Goal: Task Accomplishment & Management: Use online tool/utility

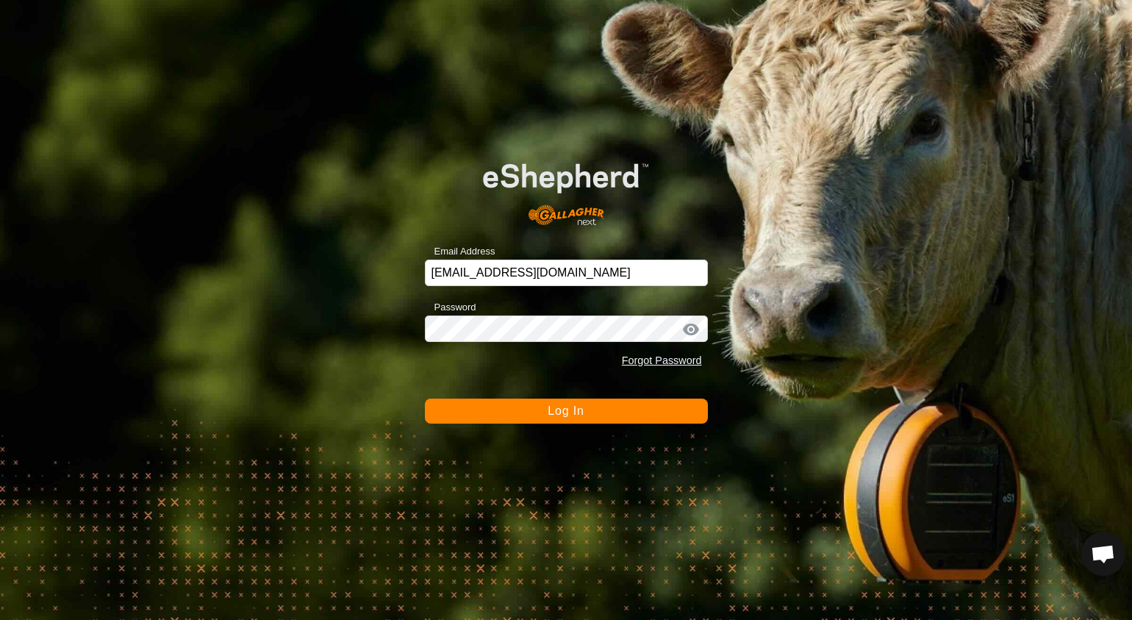
click at [566, 417] on button "Log In" at bounding box center [566, 410] width 283 height 25
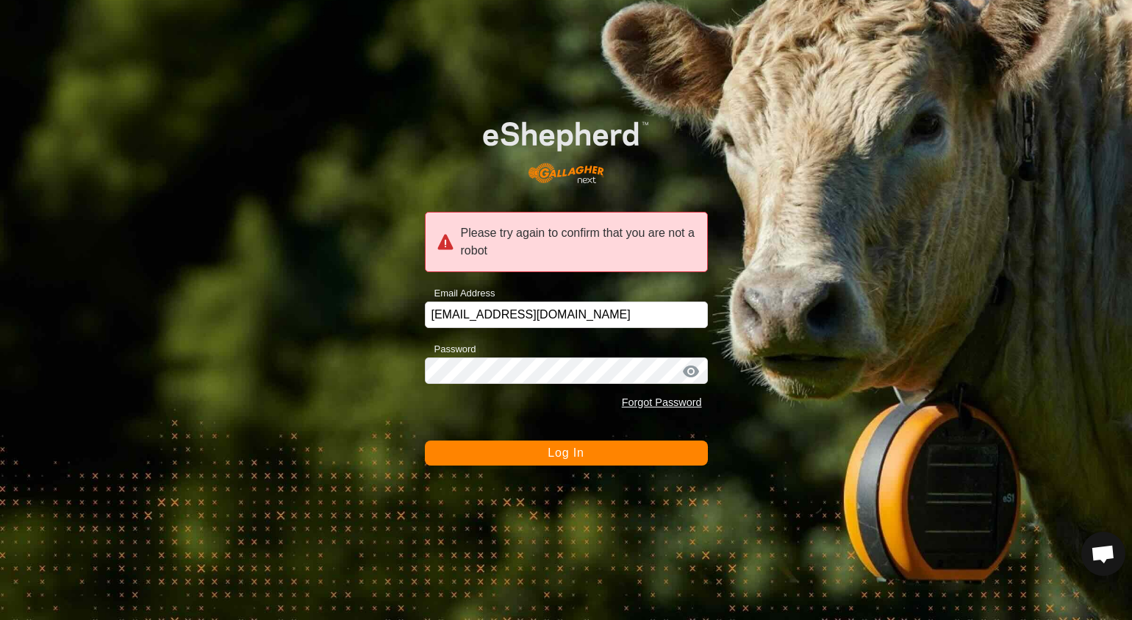
click at [552, 448] on span "Log In" at bounding box center [566, 452] width 36 height 12
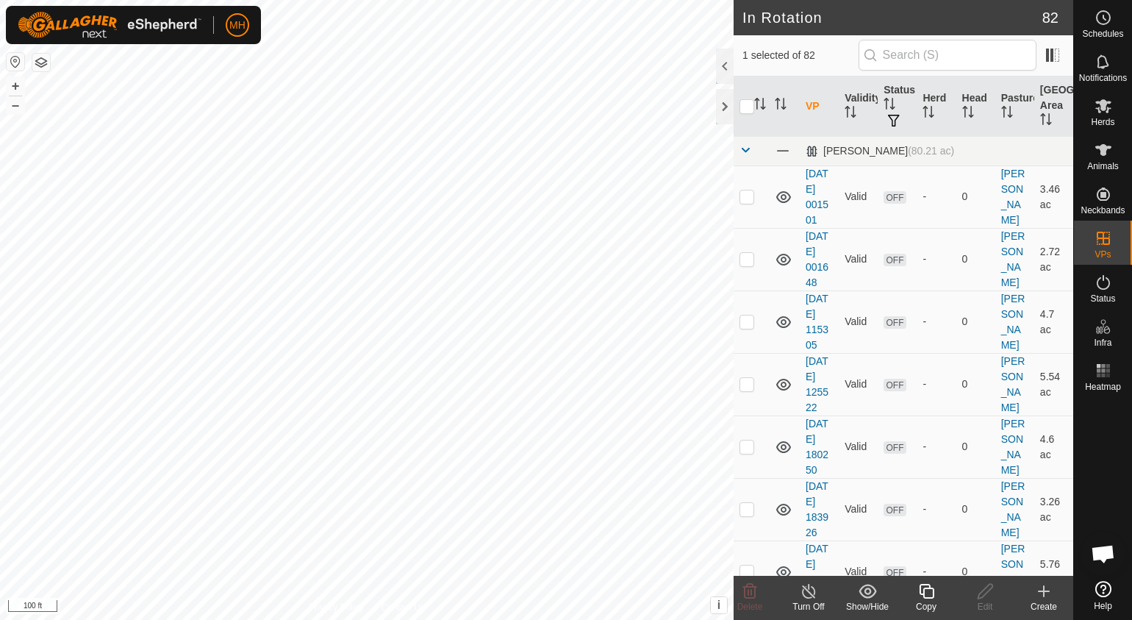
checkbox input "true"
checkbox input "false"
checkbox input "true"
checkbox input "false"
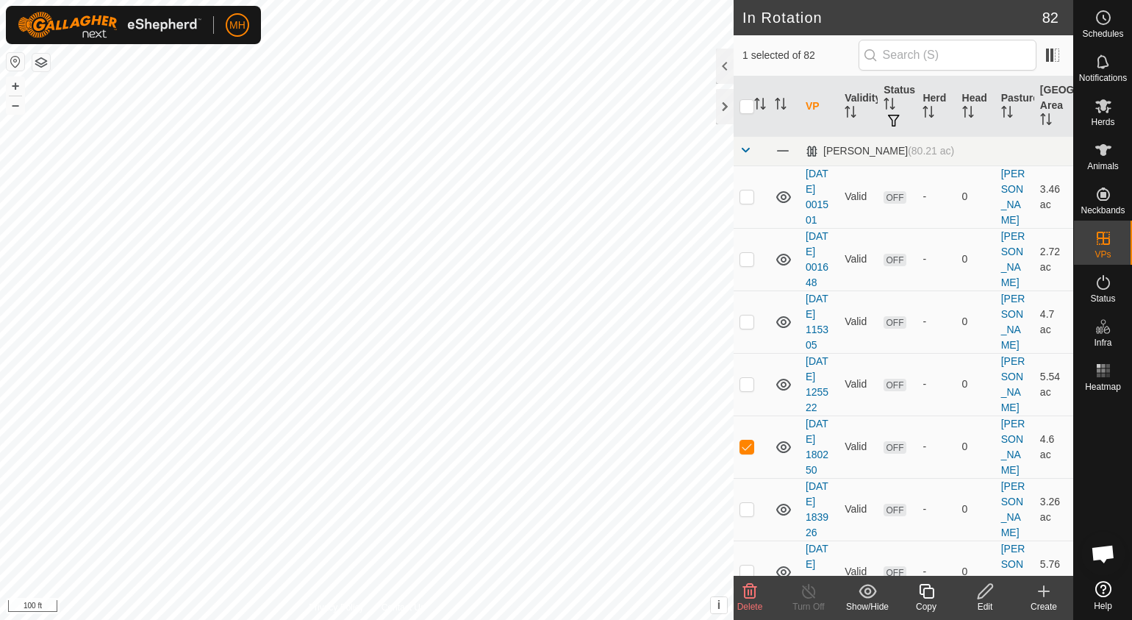
checkbox input "false"
checkbox input "true"
checkbox input "false"
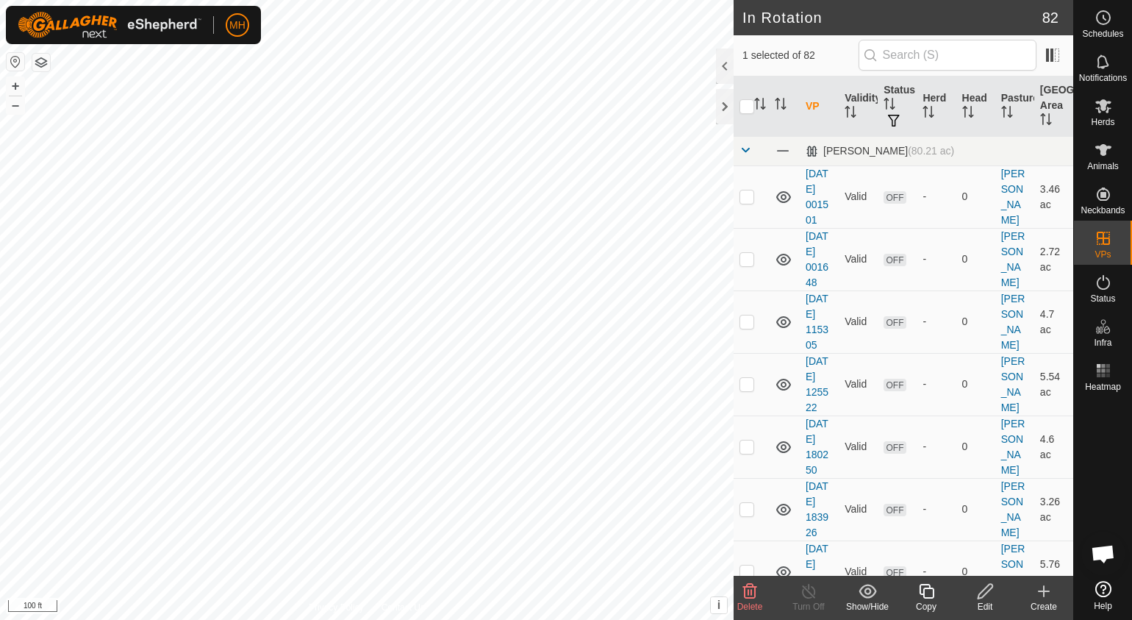
checkbox input "false"
checkbox input "true"
checkbox input "false"
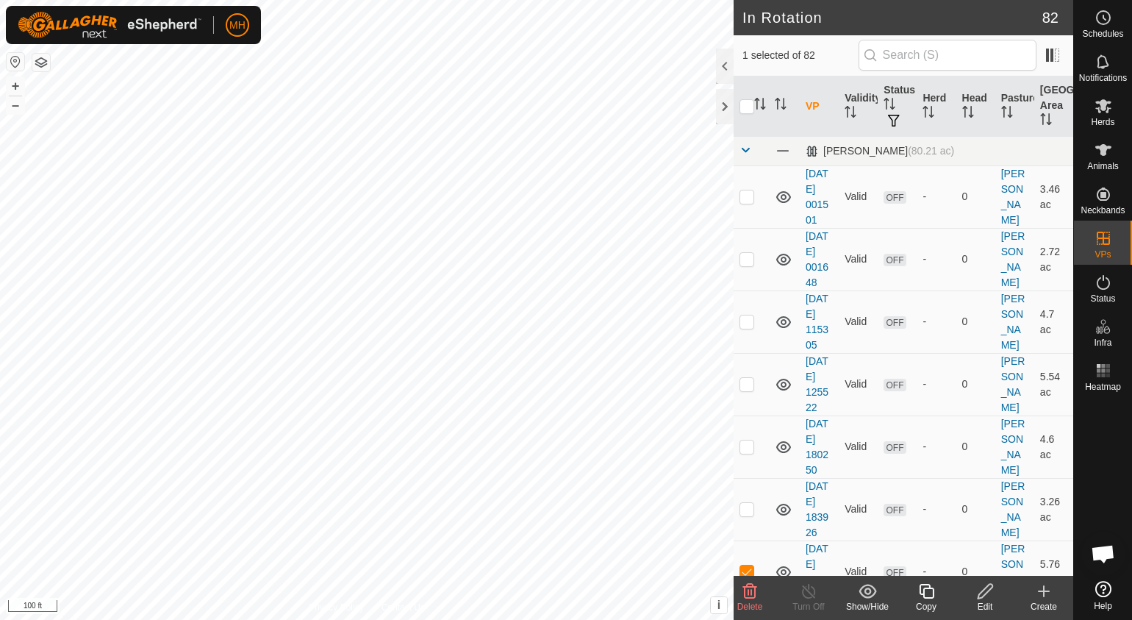
checkbox input "true"
checkbox input "false"
checkbox input "true"
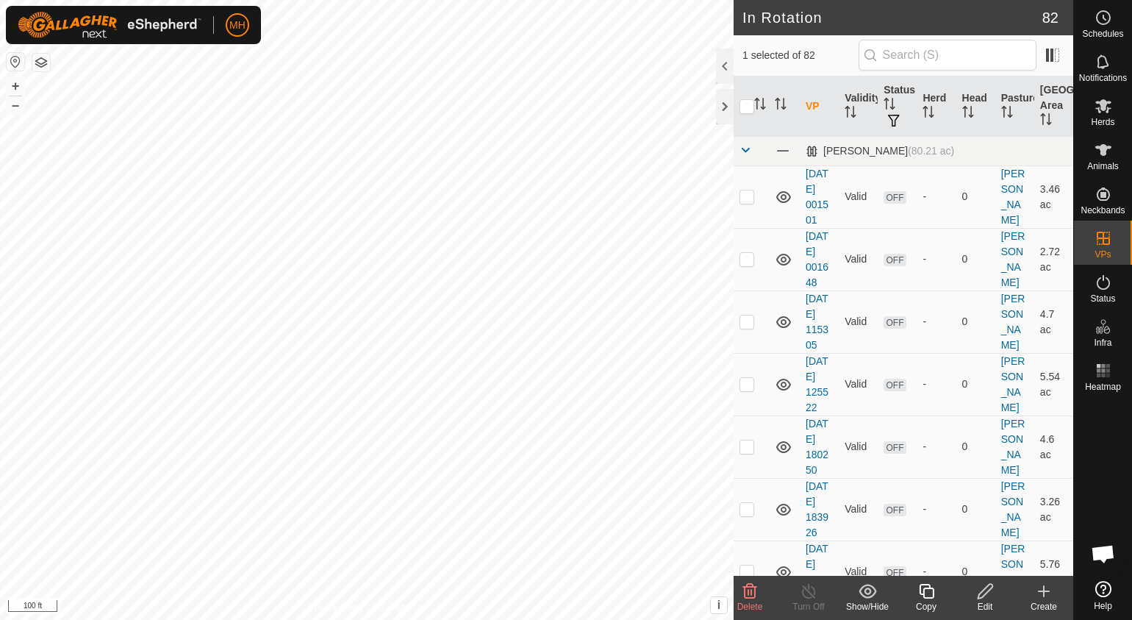
checkbox input "true"
checkbox input "false"
checkbox input "true"
click at [920, 589] on icon at bounding box center [926, 591] width 18 height 18
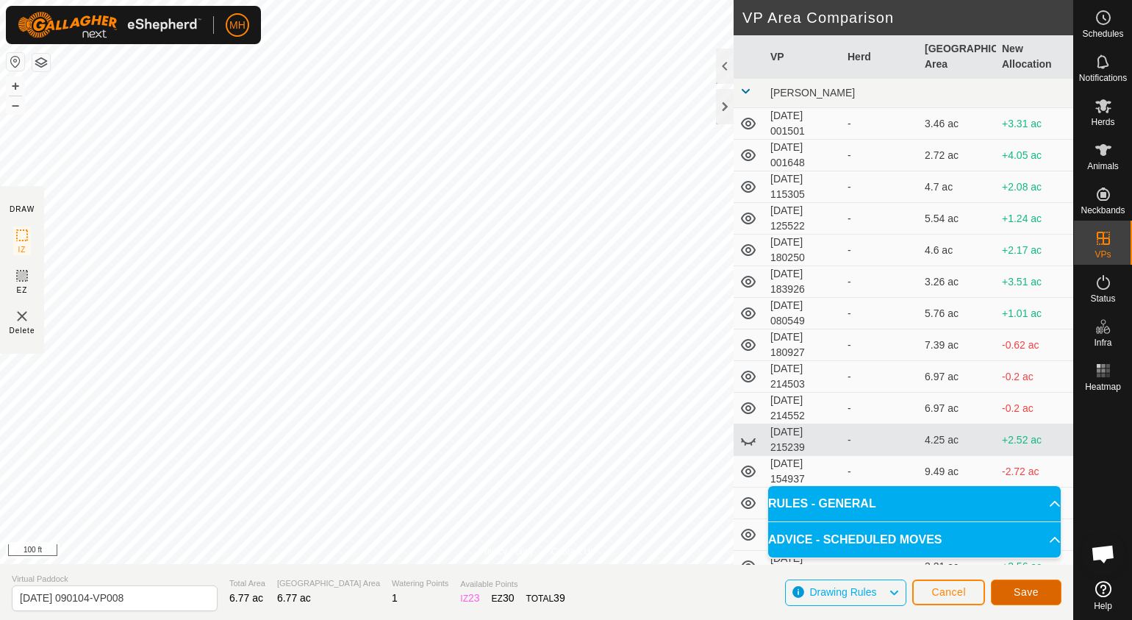
click at [1026, 586] on span "Save" at bounding box center [1025, 592] width 25 height 12
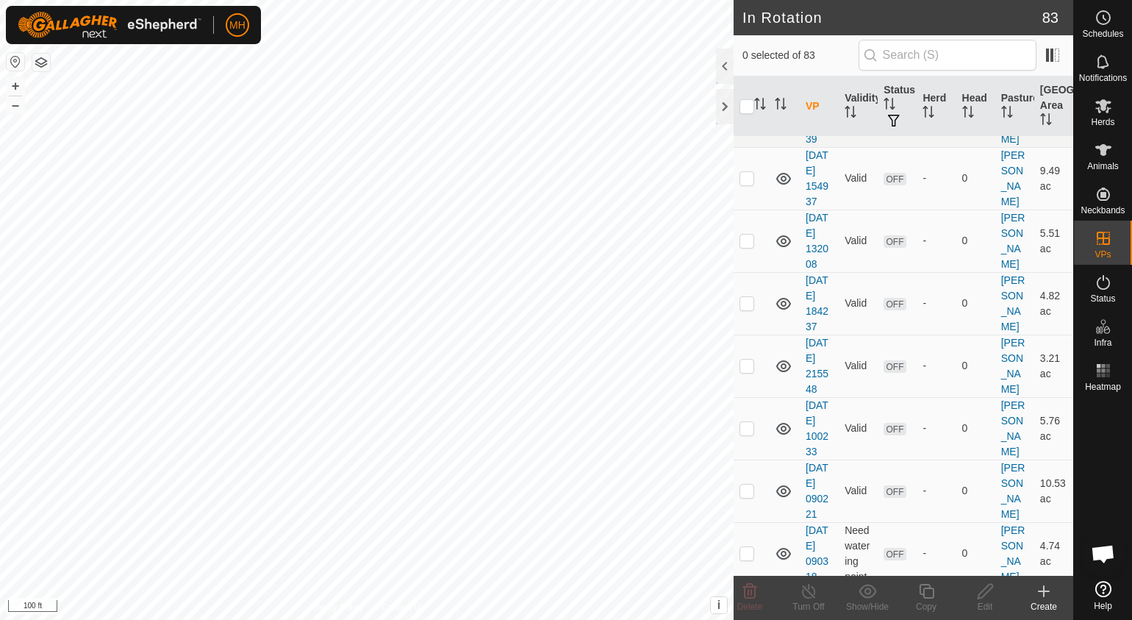
scroll to position [732, 0]
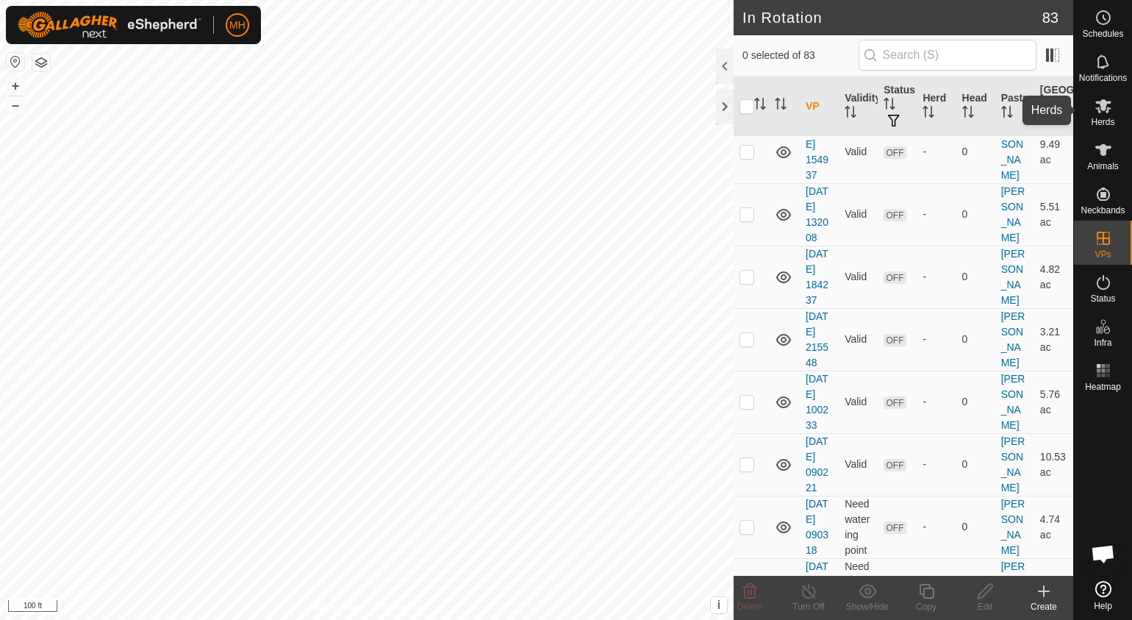
click at [1105, 118] on span "Herds" at bounding box center [1103, 122] width 24 height 9
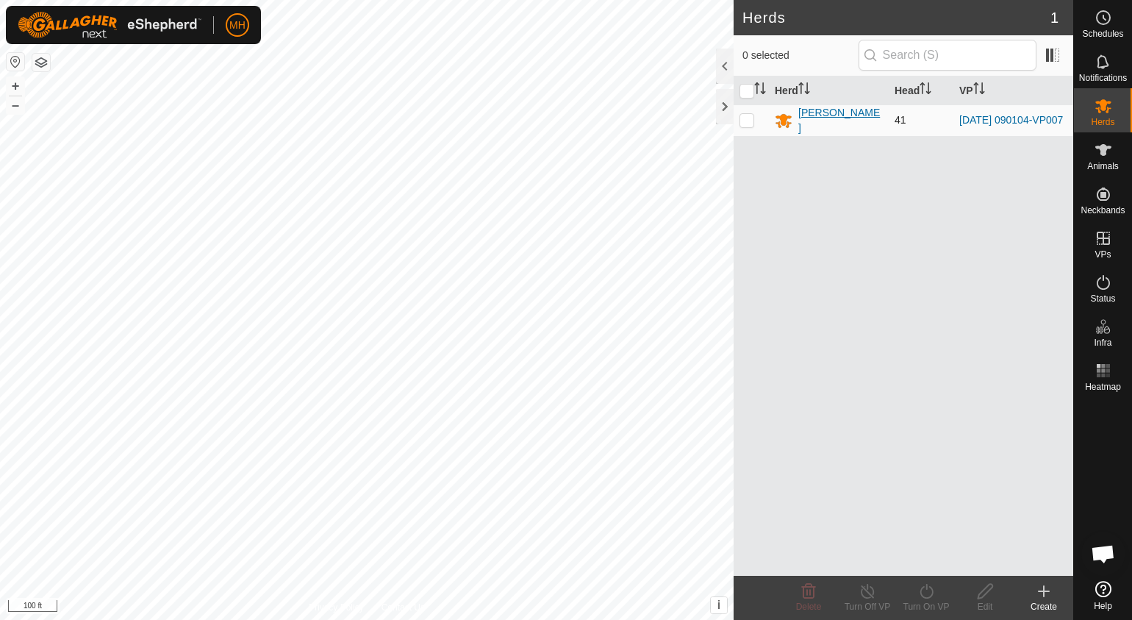
click at [814, 115] on div "[PERSON_NAME]" at bounding box center [840, 120] width 85 height 31
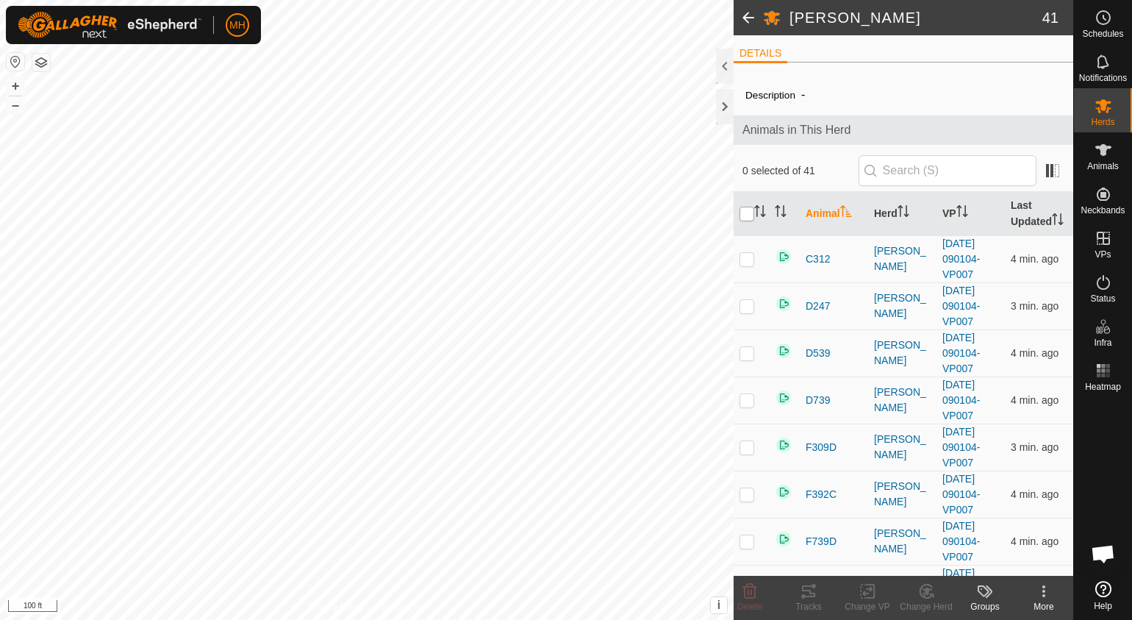
click at [744, 207] on input "checkbox" at bounding box center [746, 214] width 15 height 15
checkbox input "true"
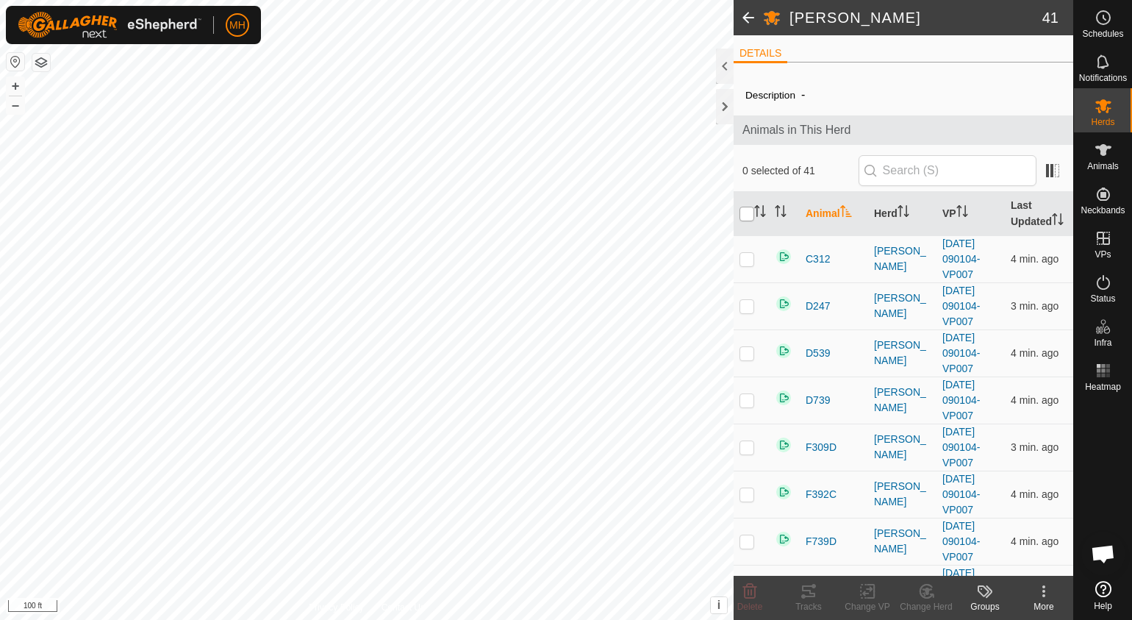
checkbox input "true"
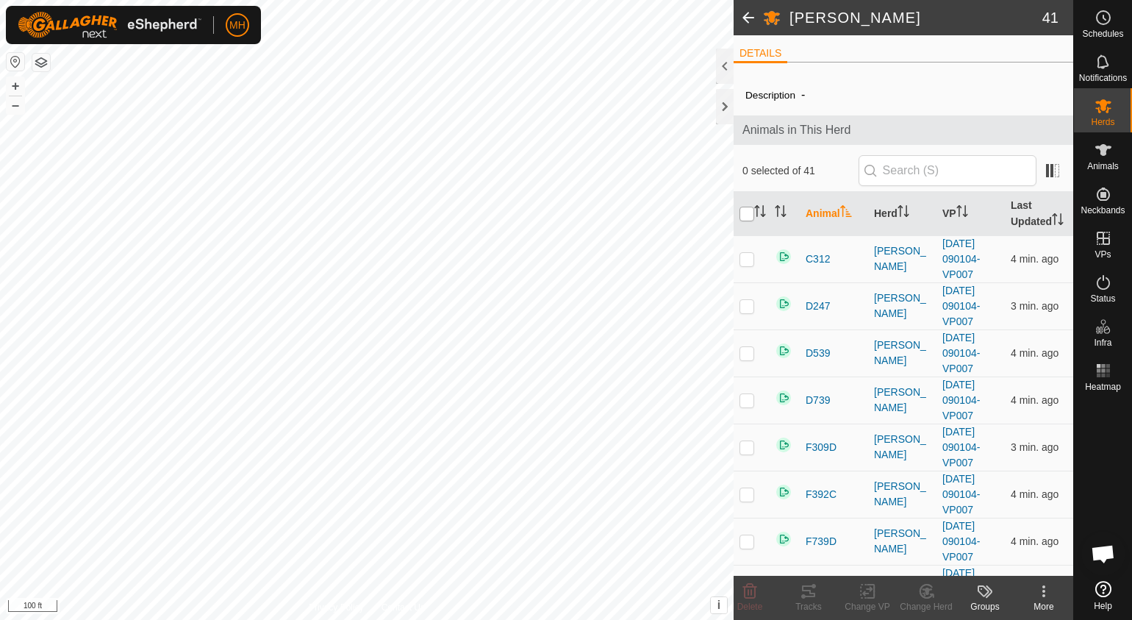
checkbox input "true"
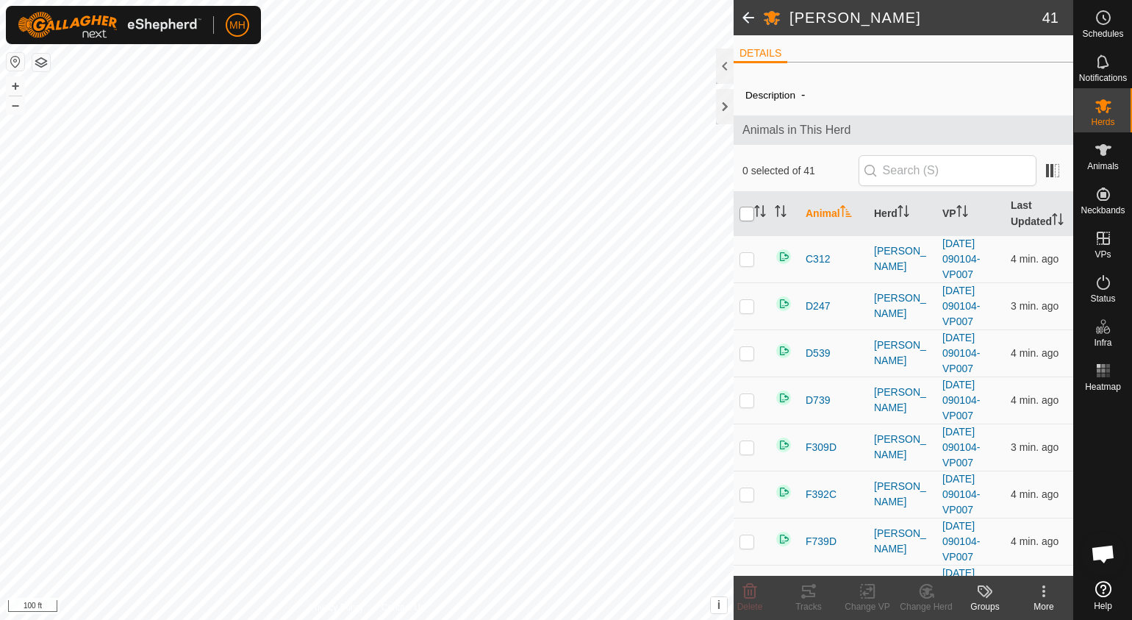
checkbox input "true"
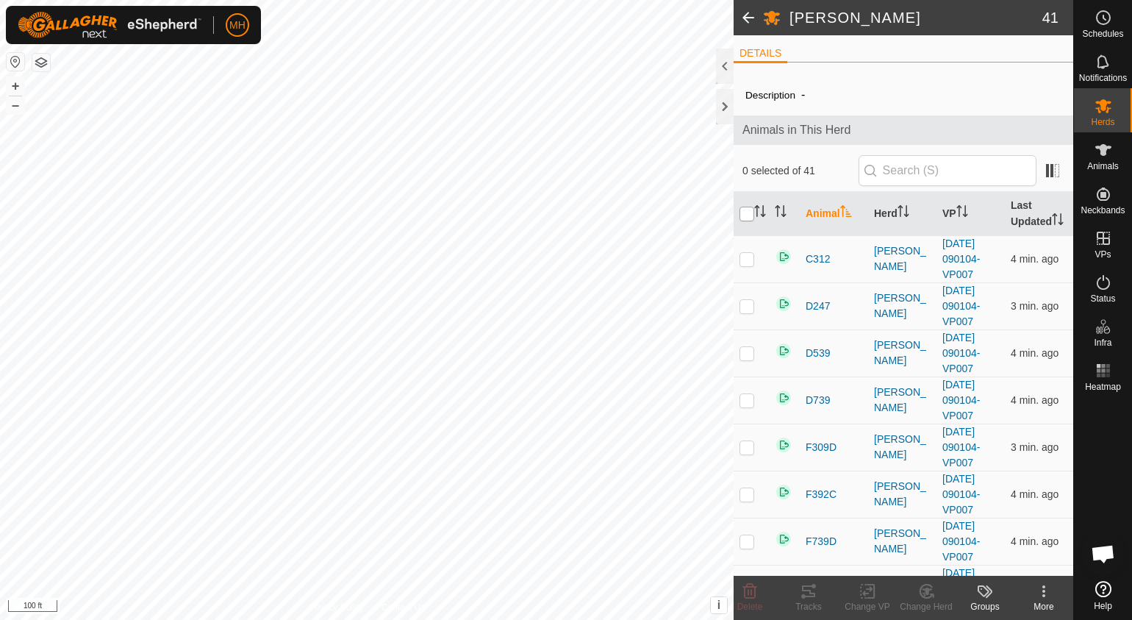
checkbox input "true"
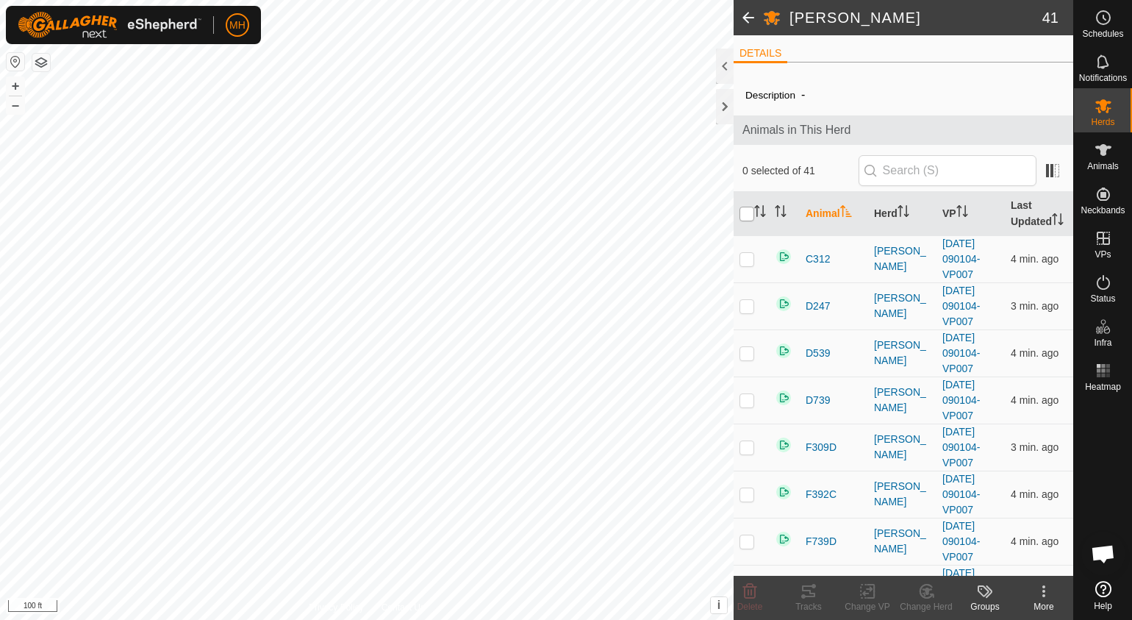
checkbox input "true"
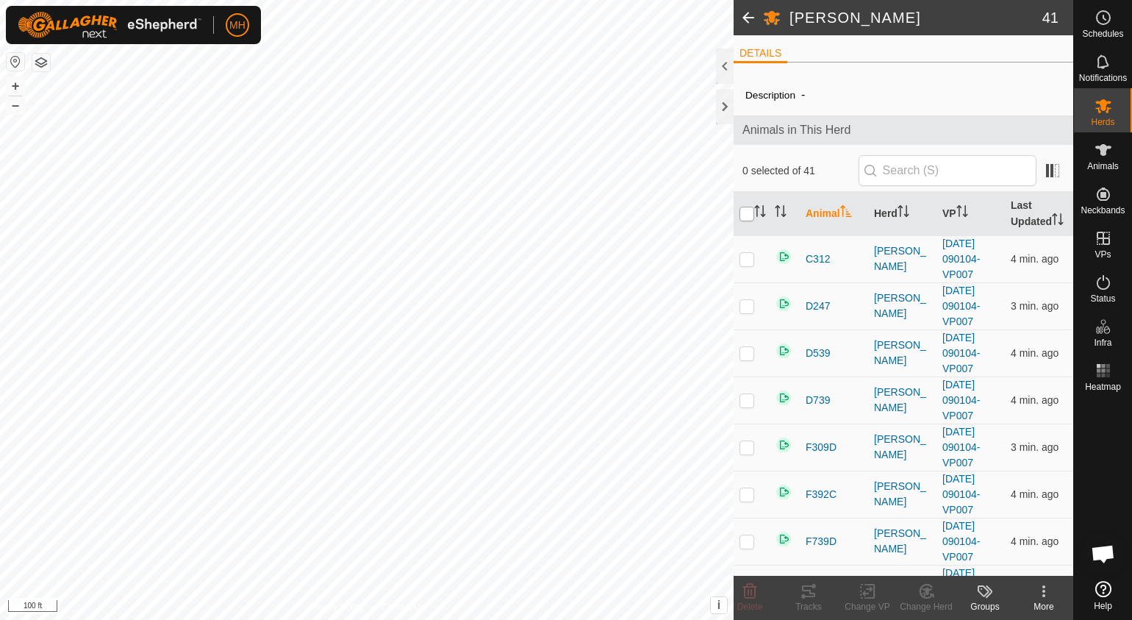
checkbox input "true"
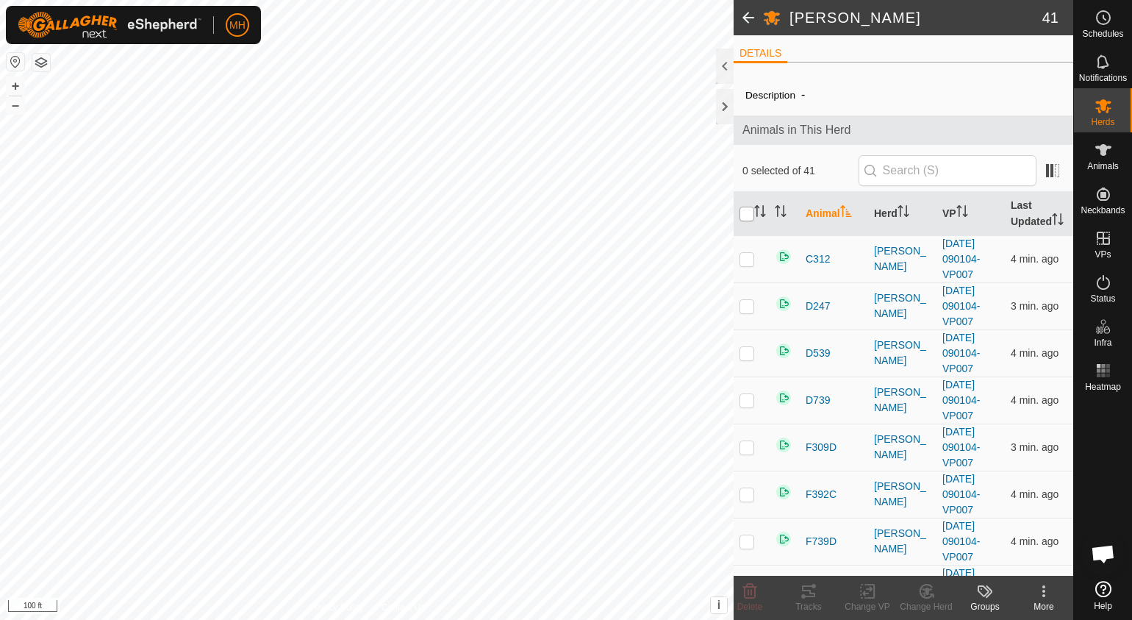
checkbox input "true"
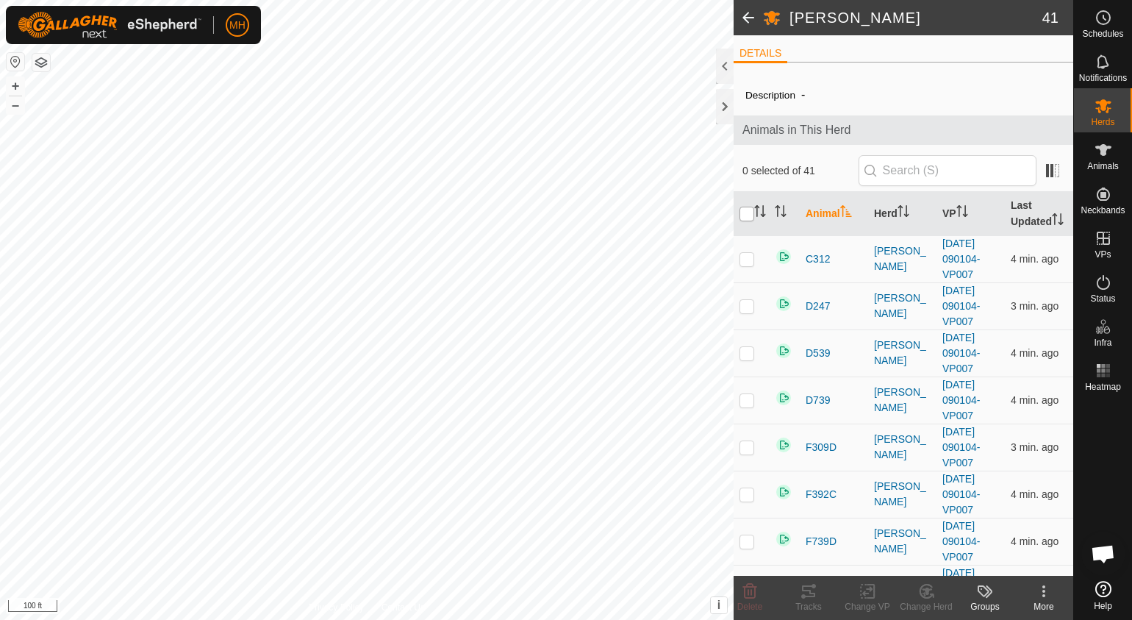
checkbox input "true"
click at [873, 595] on icon at bounding box center [870, 590] width 7 height 13
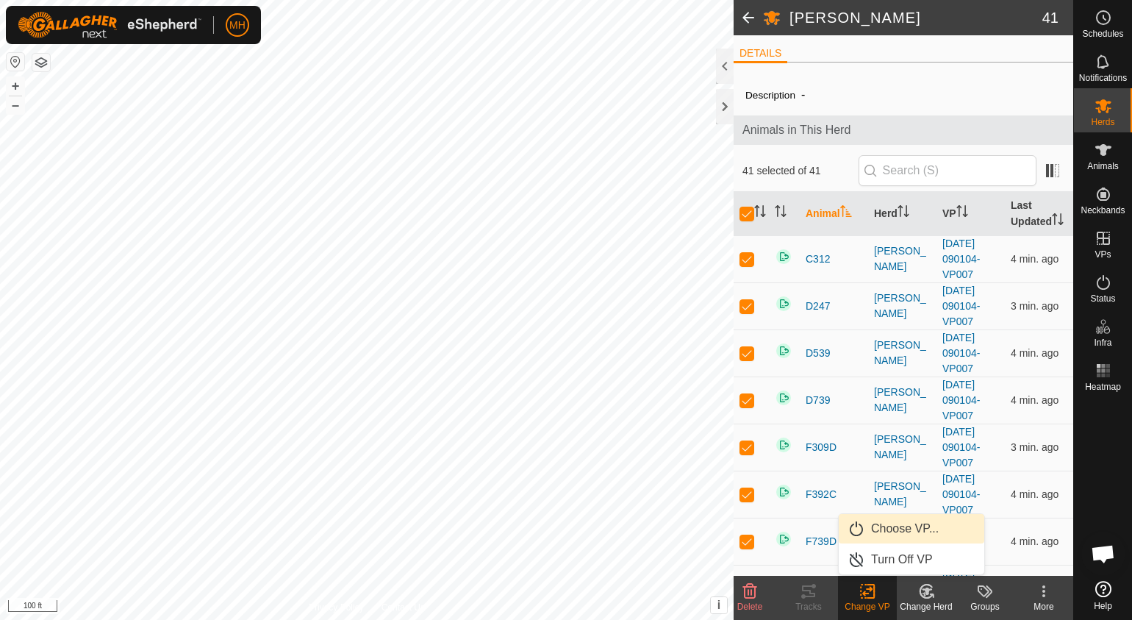
click at [877, 520] on link "Choose VP..." at bounding box center [912, 528] width 146 height 29
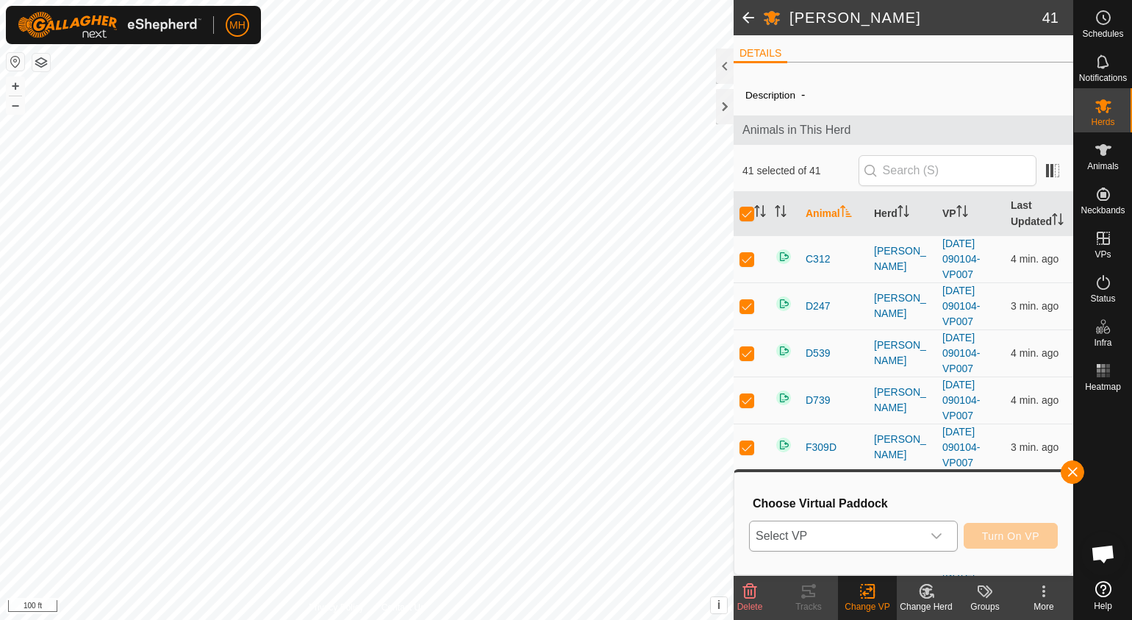
click at [807, 527] on span "Select VP" at bounding box center [836, 535] width 172 height 29
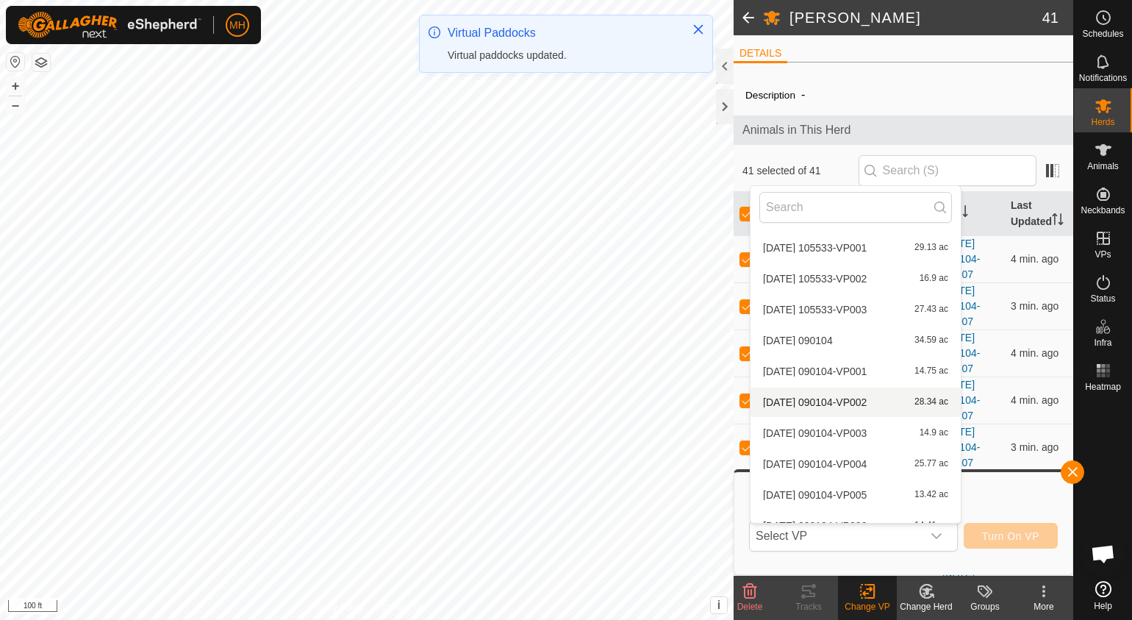
scroll to position [2300, 0]
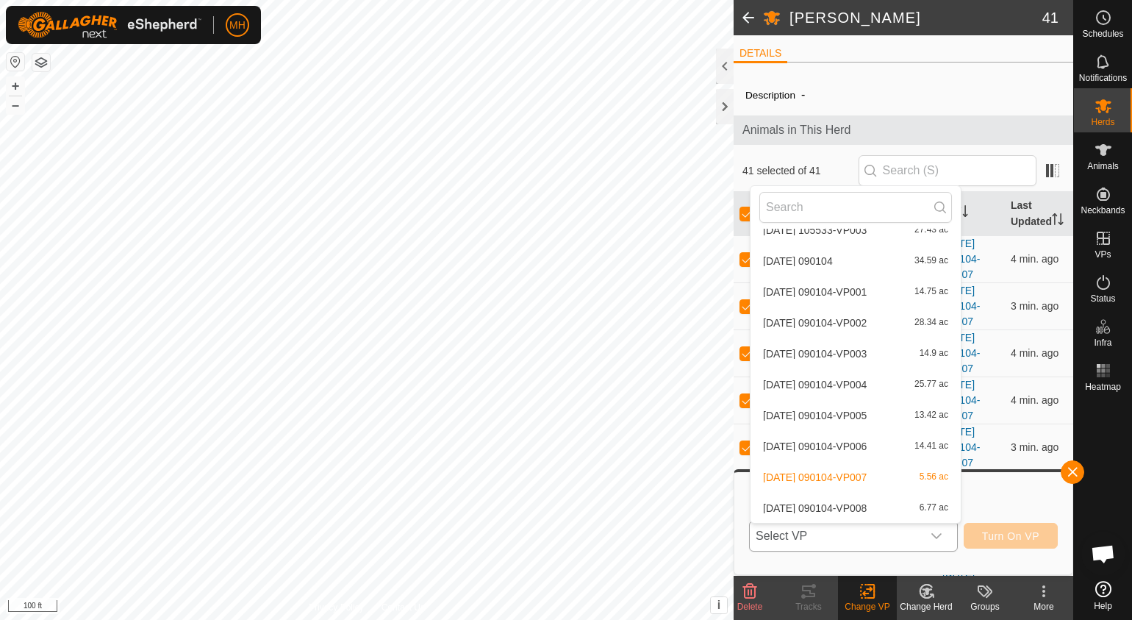
click at [843, 506] on li "[DATE] 090104-VP008 6.77 ac" at bounding box center [855, 507] width 210 height 29
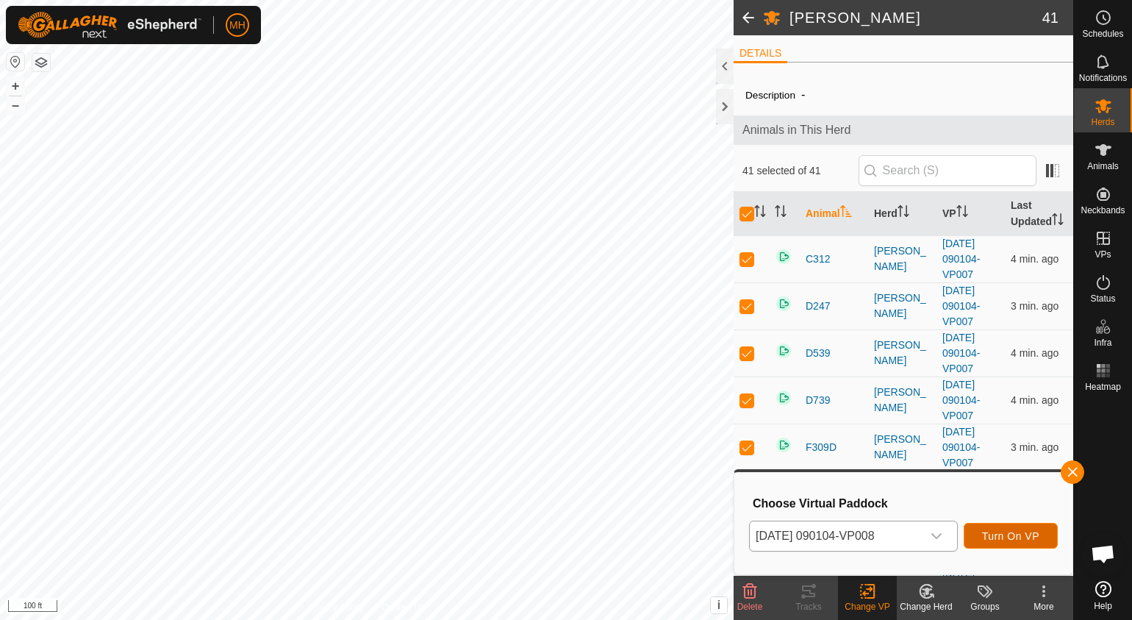
click at [1010, 542] on button "Turn On VP" at bounding box center [1010, 536] width 94 height 26
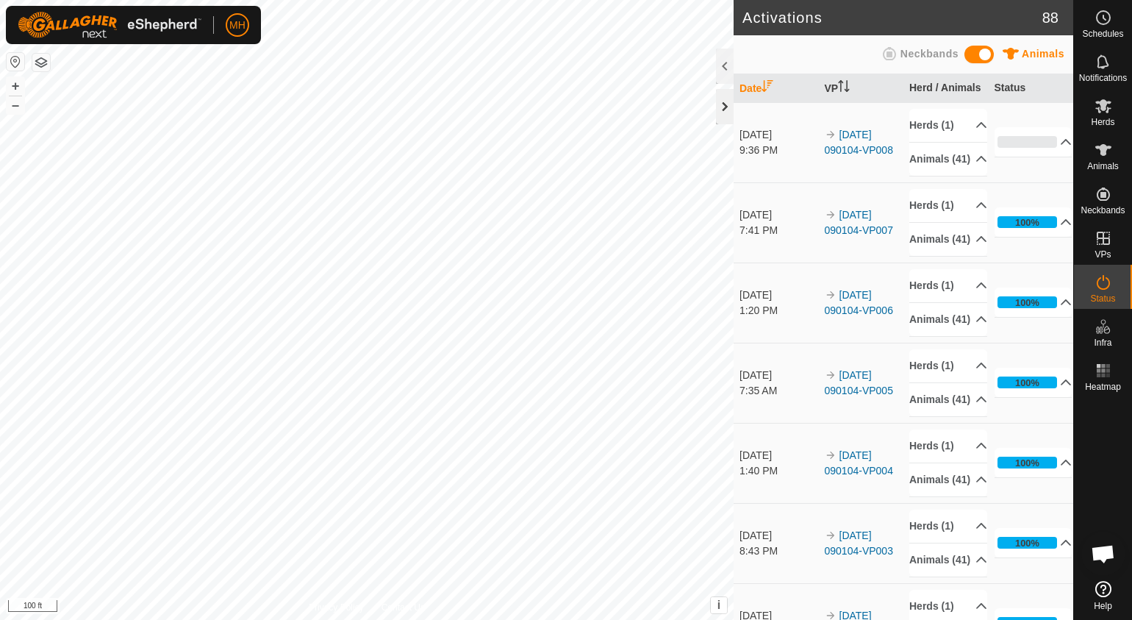
click at [719, 113] on div at bounding box center [725, 106] width 18 height 35
